Goal: Contribute content: Contribute content

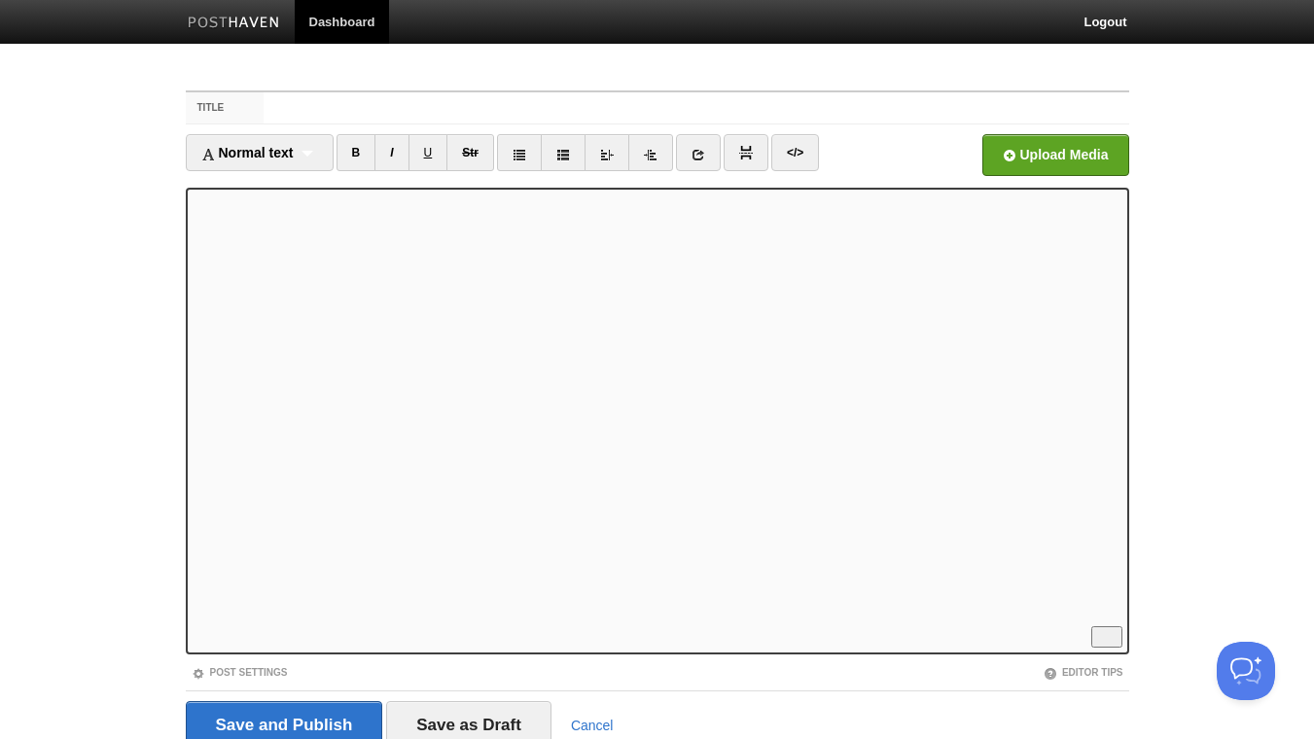
click at [192, 205] on iframe at bounding box center [658, 421] width 944 height 467
click at [395, 149] on link "I" at bounding box center [392, 152] width 34 height 37
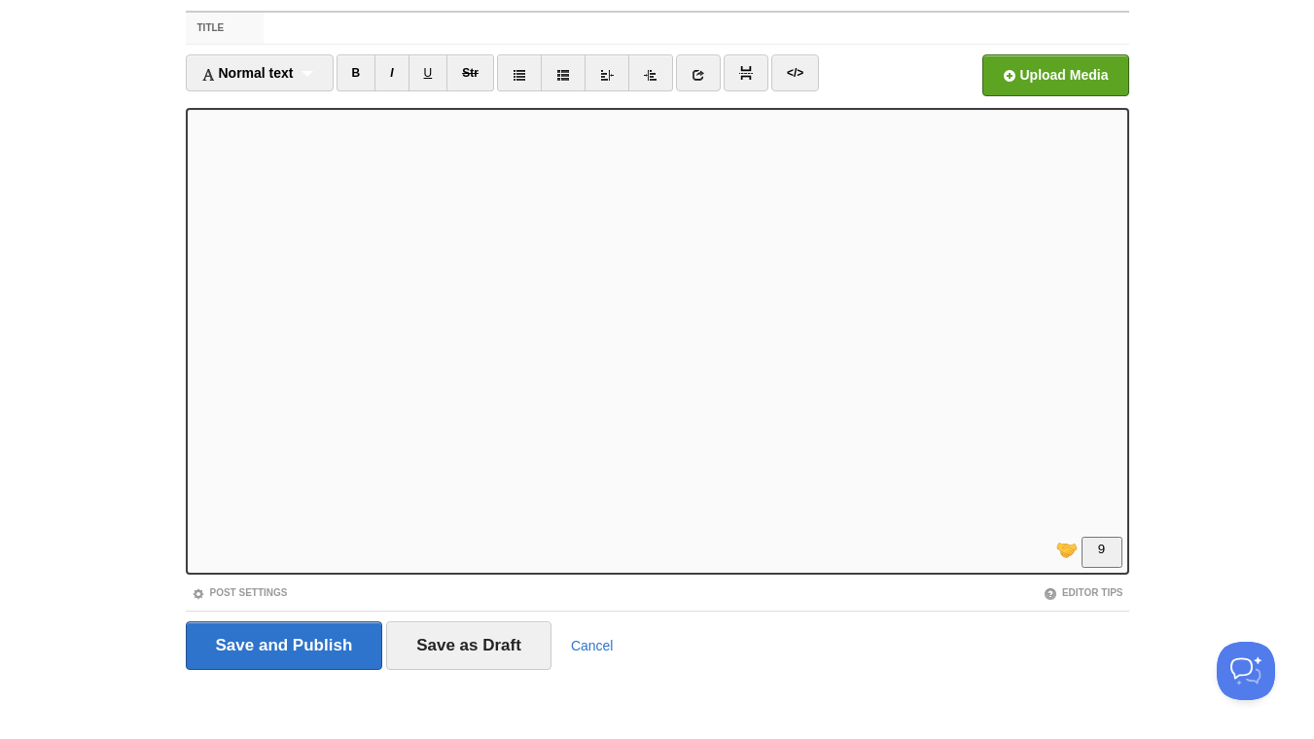
scroll to position [140, 0]
click at [359, 65] on link "B" at bounding box center [357, 72] width 40 height 37
click at [401, 72] on link "I" at bounding box center [392, 72] width 34 height 37
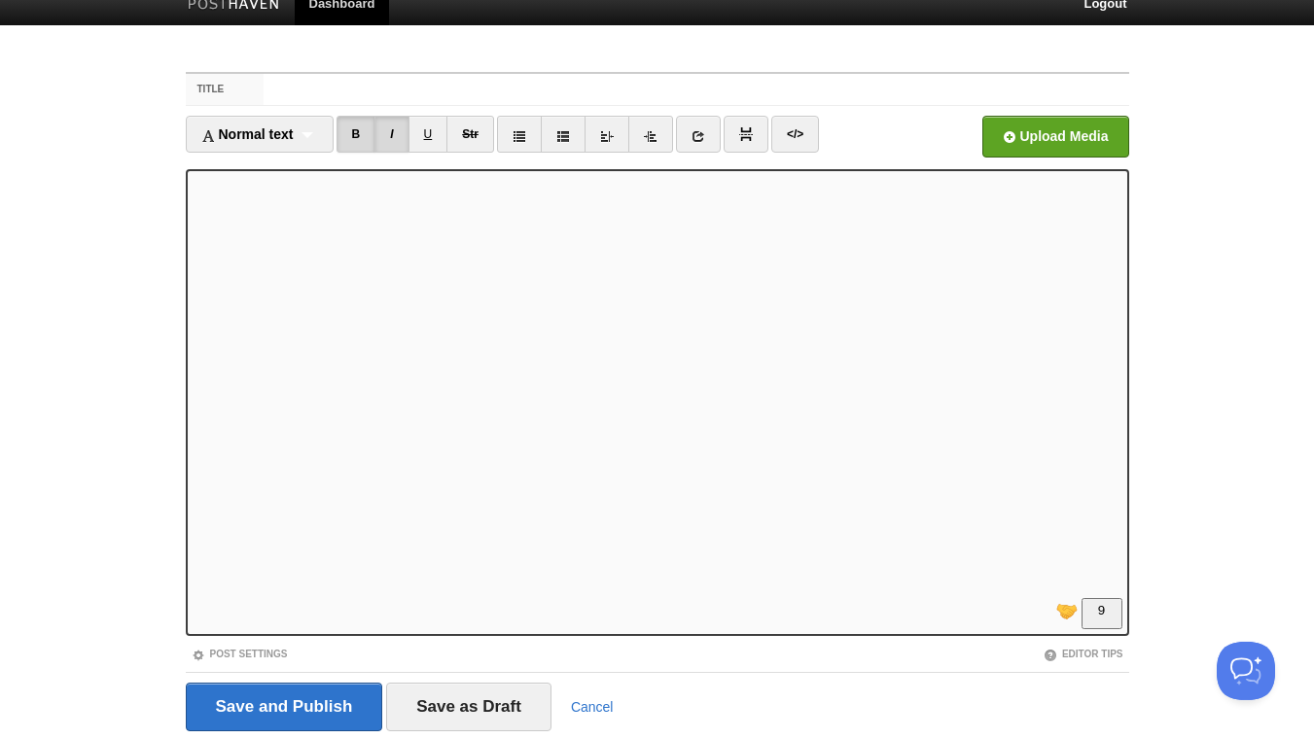
scroll to position [0, 0]
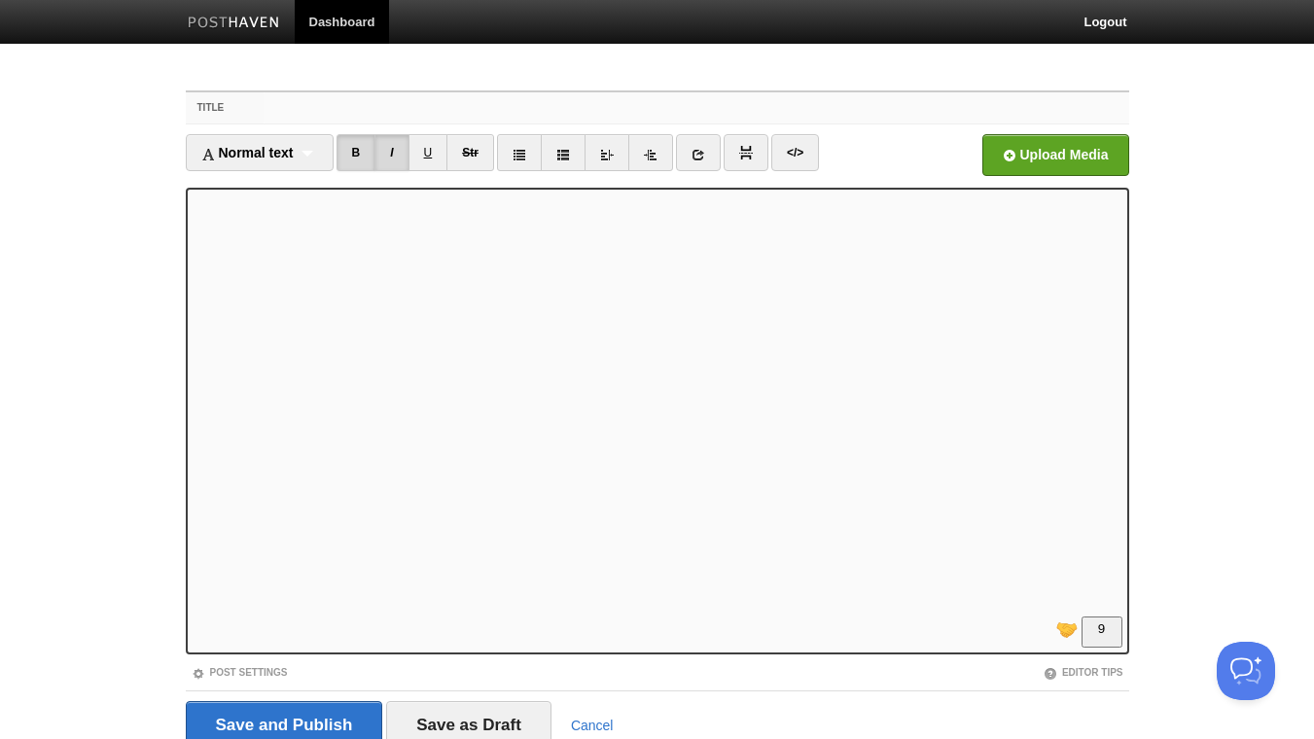
click at [276, 103] on input "Title" at bounding box center [696, 107] width 865 height 31
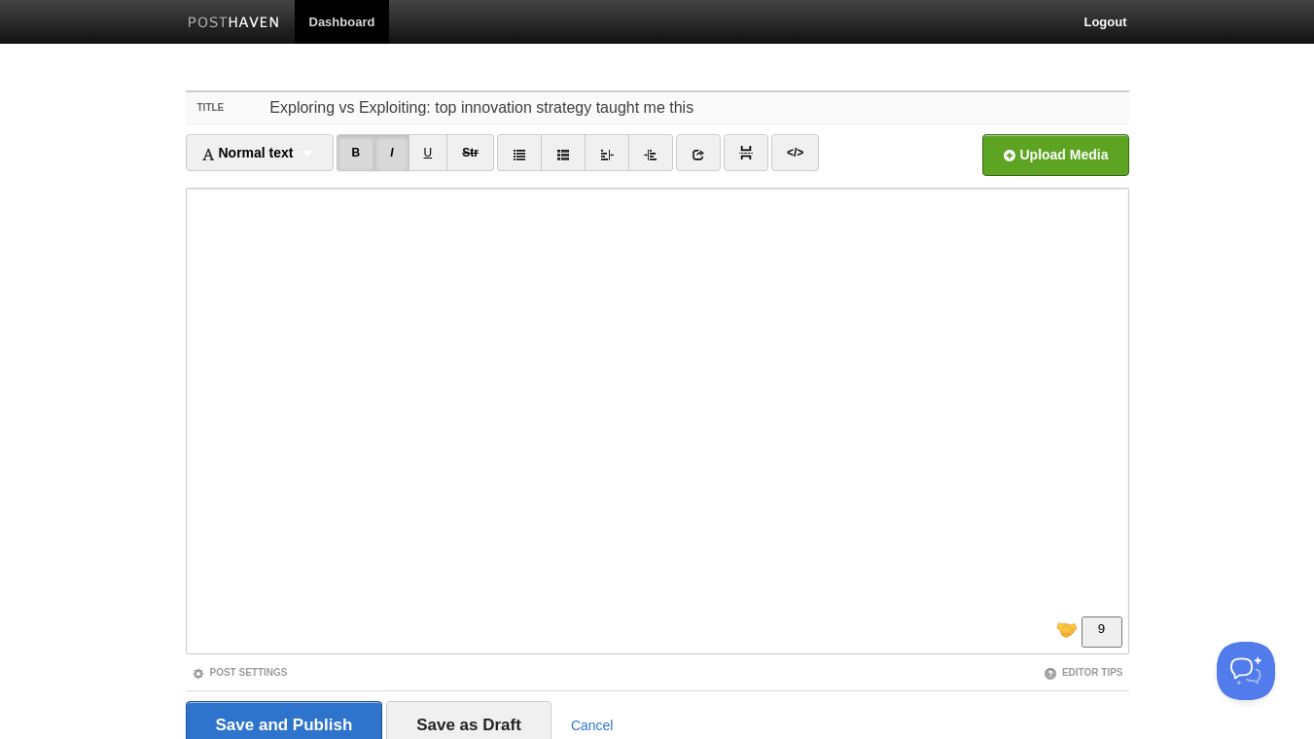
drag, startPoint x: 731, startPoint y: 106, endPoint x: 442, endPoint y: 105, distance: 289.0
click at [434, 110] on input "Exploring vs Exploiting: top innovation strategy taught me this" at bounding box center [696, 107] width 865 height 31
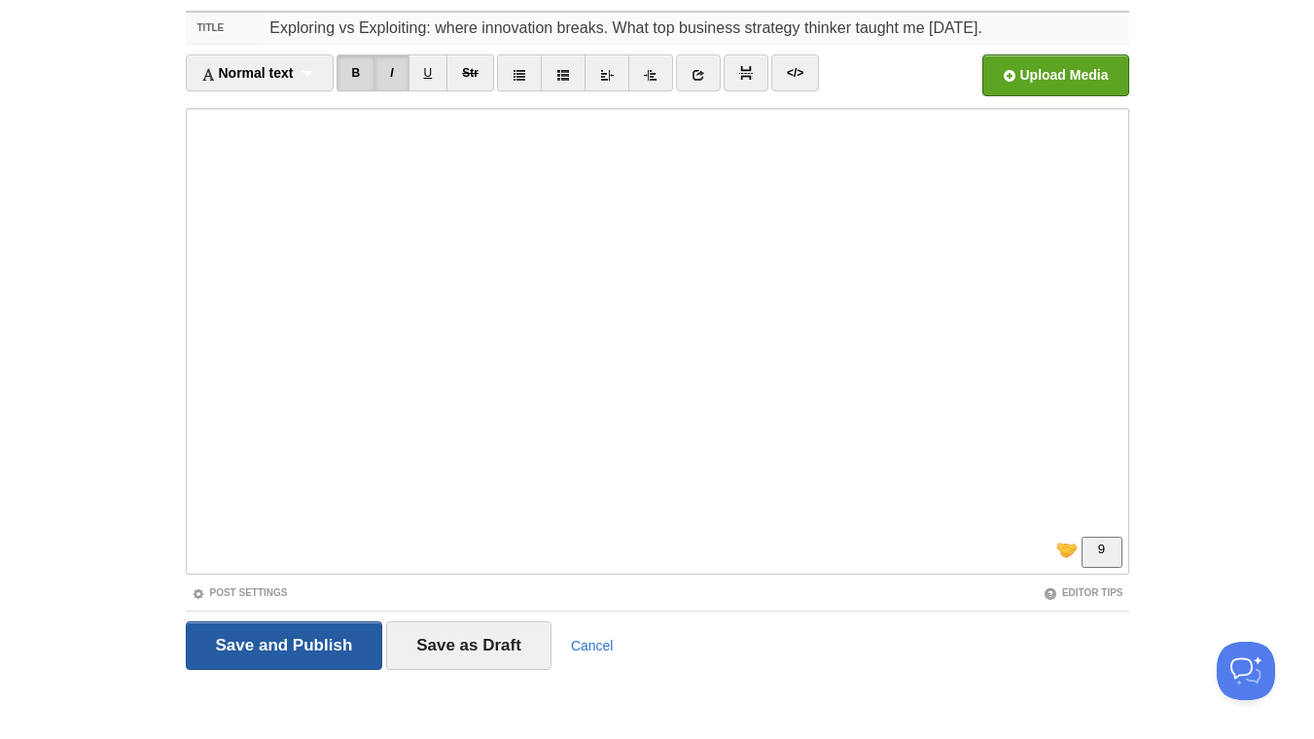
type input "Exploring vs Exploiting: where innovation breaks. What top business strategy th…"
click at [286, 648] on input "Save and Publish" at bounding box center [284, 646] width 197 height 49
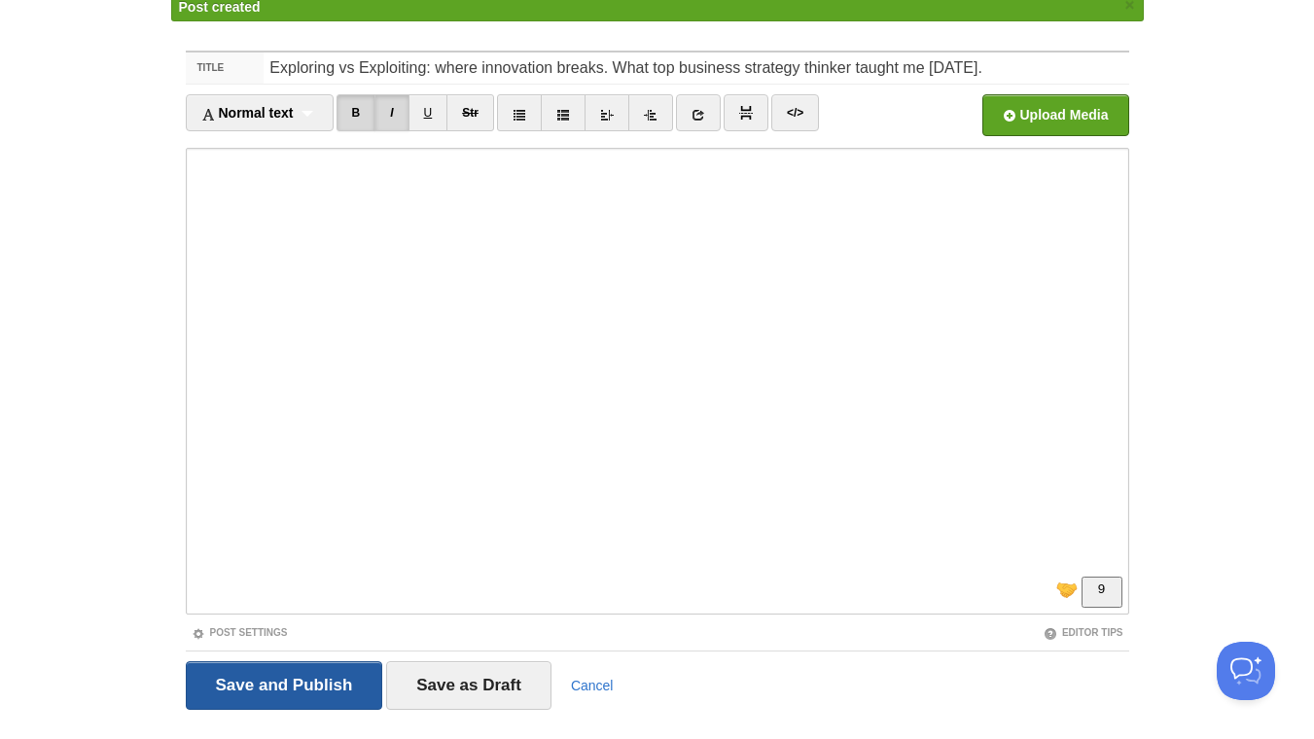
scroll to position [73, 0]
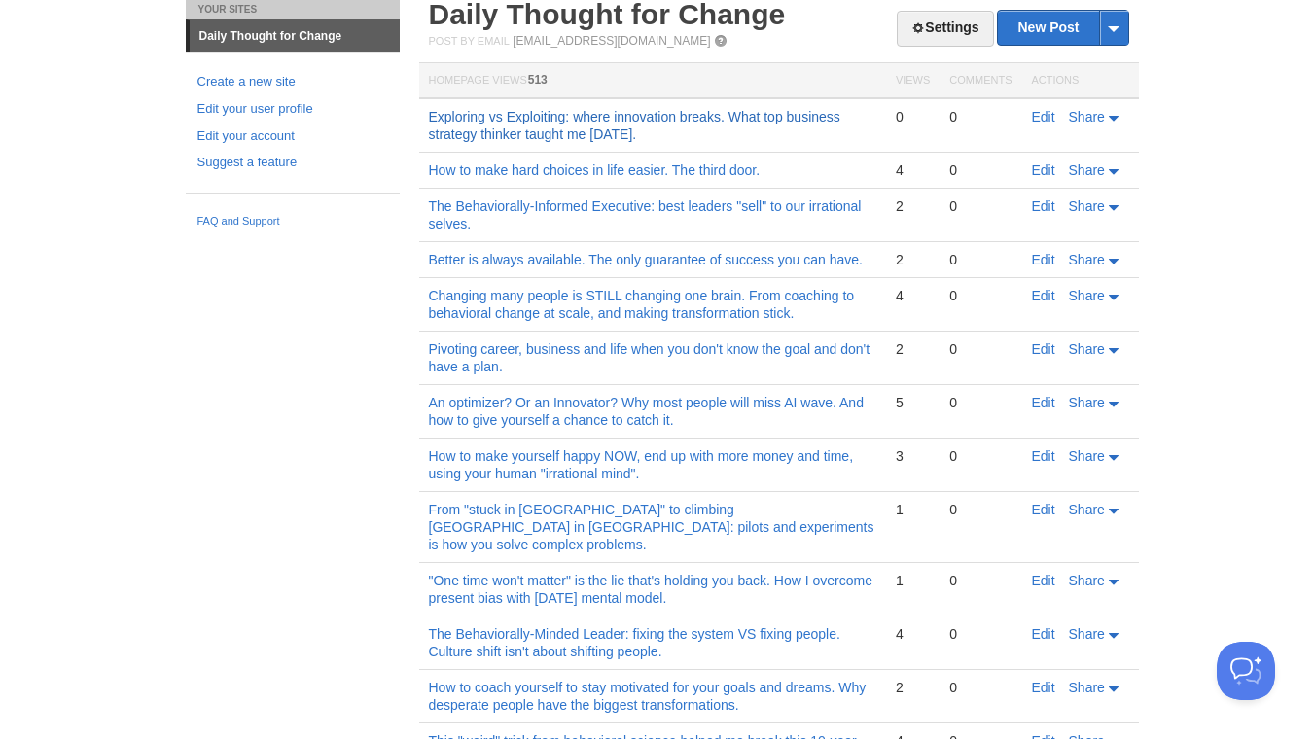
click at [706, 158] on td "How to make hard choices in life easier. The third door." at bounding box center [652, 171] width 467 height 36
click at [717, 122] on link "Exploring vs Exploiting: where innovation breaks. What top business strategy th…" at bounding box center [635, 125] width 412 height 33
